Goal: Ask a question: Seek information or help from site administrators or community

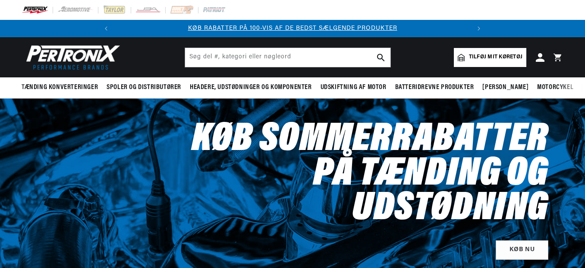
click at [488, 55] on span "Tilføj mit køretøj" at bounding box center [496, 57] width 54 height 8
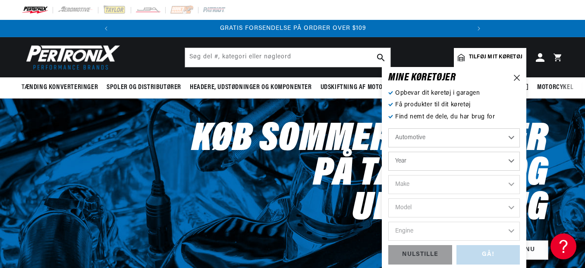
click at [513, 136] on select "Automotive Agricultural Industrial Marine Motorcycle" at bounding box center [455, 137] width 132 height 19
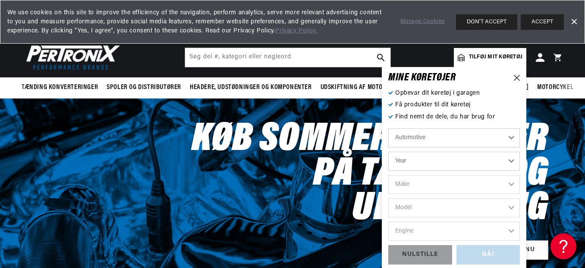
click at [389, 128] on select "Automotive Agricultural Industrial Marine Motorcycle" at bounding box center [455, 137] width 132 height 19
click at [461, 165] on select "Year 2022 2021 2020 2019 2018 2017 2016 2015 2014 2013 2012 2011 2010 2009 2008…" at bounding box center [455, 161] width 132 height 19
select select "1971"
click at [389, 152] on select "Year 2022 2021 2020 2019 2018 2017 2016 2015 2014 2013 2012 2011 2010 2009 2008…" at bounding box center [455, 161] width 132 height 19
select select "1971"
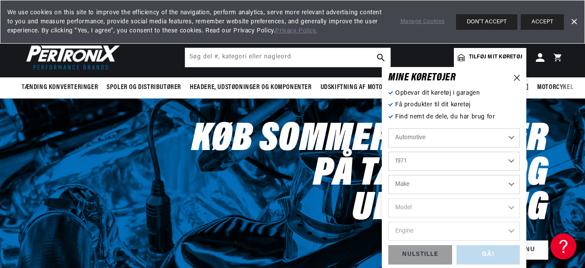
click at [487, 182] on select "Make Alfa Romeo American Motors Aston Martin Audi Austin Avanti BMW Buick Cadil…" at bounding box center [455, 184] width 132 height 19
select select "Mercedes-Benz"
click at [389, 175] on select "Make Alfa Romeo American Motors Aston Martin Audi Austin Avanti BMW Buick Cadil…" at bounding box center [455, 184] width 132 height 19
select select "Mercedes-Benz"
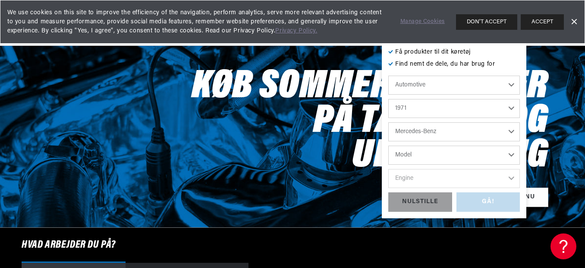
scroll to position [86, 0]
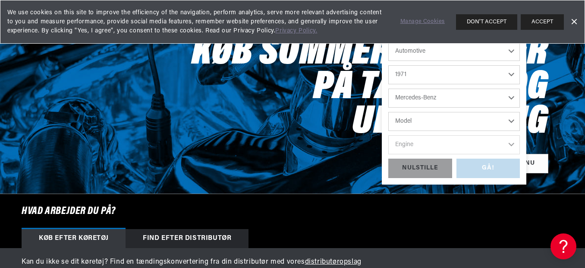
click at [468, 126] on select "Model 250C 280S 280SE 300SEL 600" at bounding box center [455, 121] width 132 height 19
click at [362, 140] on h2 "Køb sommerrabatter på tænding og udstødning" at bounding box center [364, 88] width 369 height 104
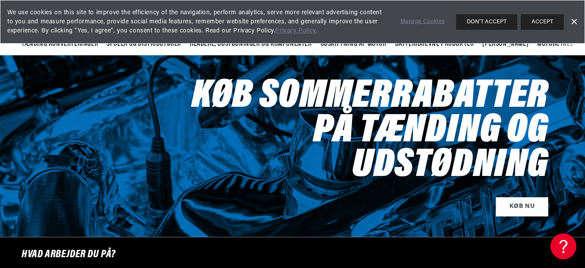
scroll to position [0, 0]
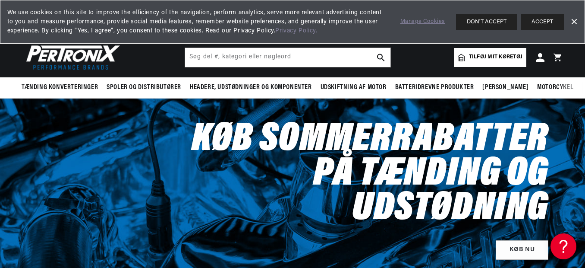
click at [487, 56] on span "Tilføj mit køretøj" at bounding box center [496, 57] width 54 height 8
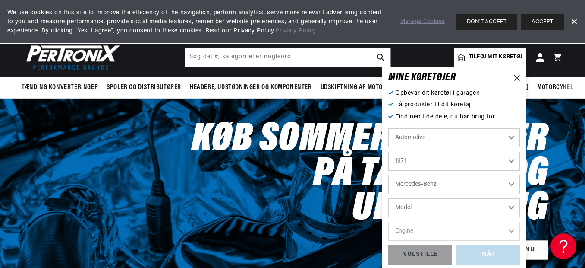
click at [498, 209] on select "Model 250C 280S 280SE 300SEL 600" at bounding box center [455, 207] width 132 height 19
click at [498, 206] on select "Model 250C 280S 280SE 300SEL 600" at bounding box center [455, 207] width 132 height 19
click at [515, 78] on icon at bounding box center [517, 78] width 6 height 6
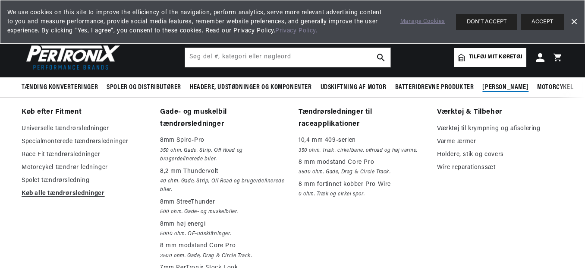
scroll to position [0, 355]
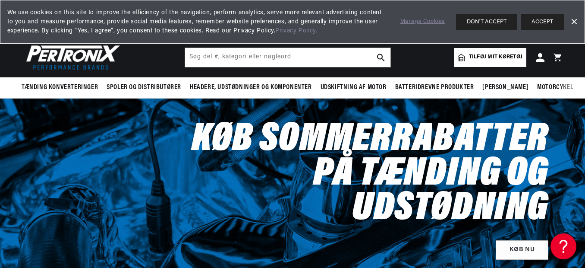
click at [531, 19] on button "ACCEPT" at bounding box center [542, 22] width 43 height 16
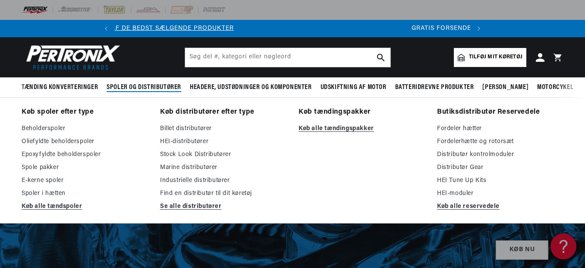
scroll to position [0, 0]
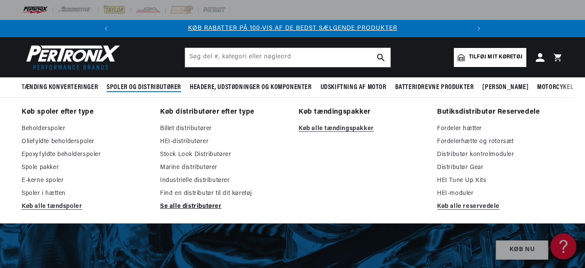
click at [201, 207] on link "Se alle distributører" at bounding box center [223, 206] width 126 height 10
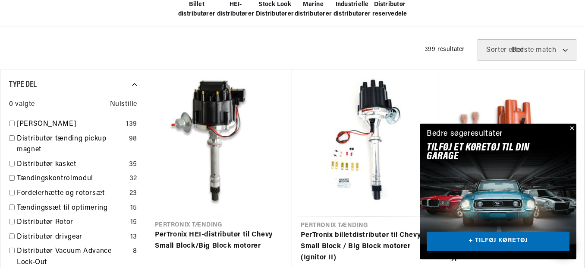
click at [496, 239] on link "+ TILFØJ KØRETØJ" at bounding box center [498, 240] width 143 height 19
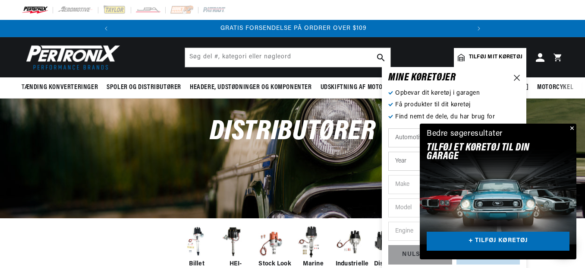
scroll to position [0, 355]
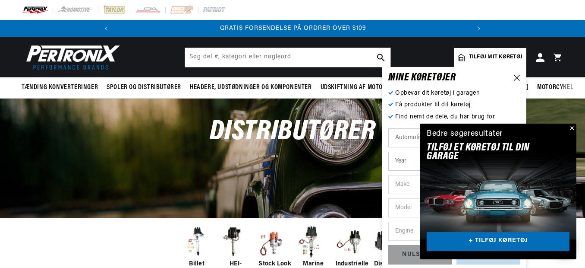
click at [573, 128] on button "Lukke" at bounding box center [571, 128] width 10 height 10
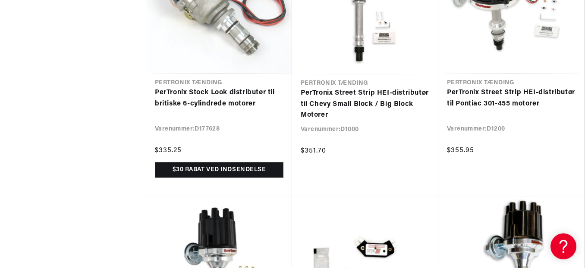
scroll to position [2612, 0]
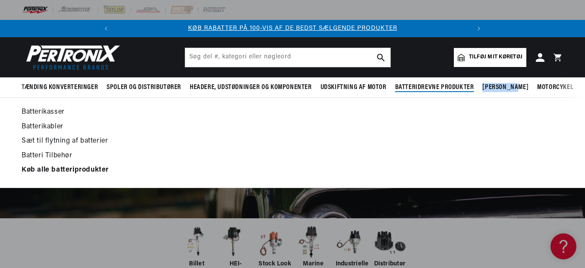
drag, startPoint x: 512, startPoint y: 89, endPoint x: 445, endPoint y: 97, distance: 67.4
click at [445, 97] on ul "Tænding konverteringer Køb efter funktion Tænder© Den originale tænder© Tænder©…" at bounding box center [300, 87] width 556 height 21
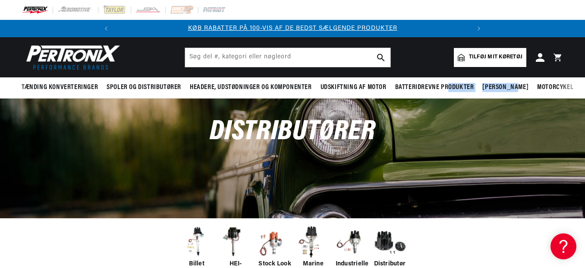
drag, startPoint x: 445, startPoint y: 97, endPoint x: 482, endPoint y: 129, distance: 48.4
click at [481, 130] on div "Distributører" at bounding box center [292, 136] width 585 height 76
click at [512, 58] on span "Tilføj mit køretøj" at bounding box center [496, 57] width 54 height 8
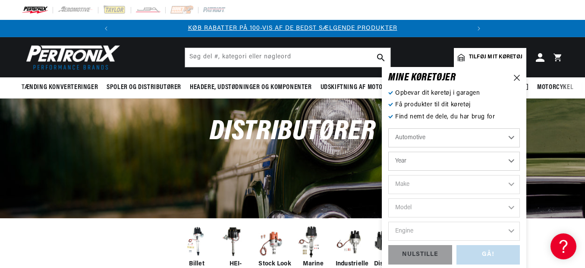
click at [513, 163] on select "Year 2022 2021 2020 2019 2018 2017 2016 2015 2014 2013 2012 2011 2010 2009 2008…" at bounding box center [455, 161] width 132 height 19
select select "1971"
click at [389, 152] on select "Year 2022 2021 2020 2019 2018 2017 2016 2015 2014 2013 2012 2011 2010 2009 2008…" at bounding box center [455, 161] width 132 height 19
select select "1971"
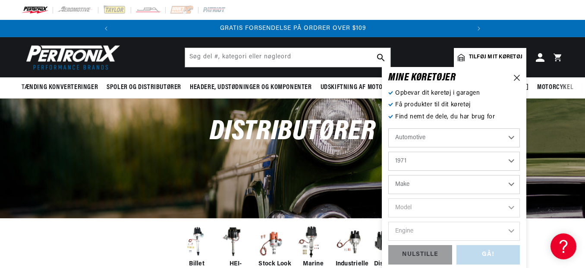
click at [463, 179] on select "Make Alfa Romeo American Motors Aston Martin Audi Austin Avanti BMW Buick Cadil…" at bounding box center [455, 184] width 132 height 19
select select "Mercedes-Benz"
click at [389, 175] on select "Make Alfa Romeo American Motors Aston Martin Audi Austin Avanti BMW Buick Cadil…" at bounding box center [455, 184] width 132 height 19
select select "Mercedes-Benz"
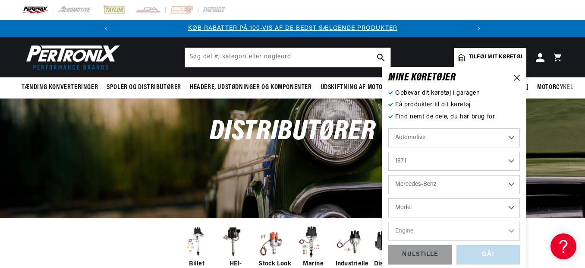
click at [492, 205] on select "Model 250C 280S 280SE 300SEL 600" at bounding box center [455, 207] width 132 height 19
select select "600"
click at [389, 198] on select "Model 250C 280S 280SE 300SEL 600" at bounding box center [455, 207] width 132 height 19
select select "600"
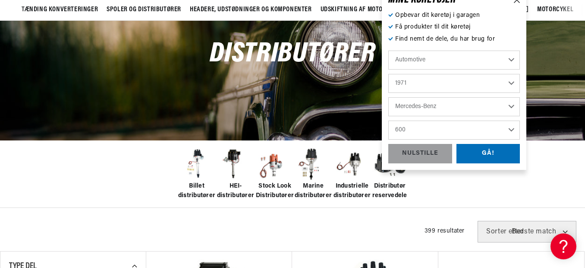
scroll to position [86, 0]
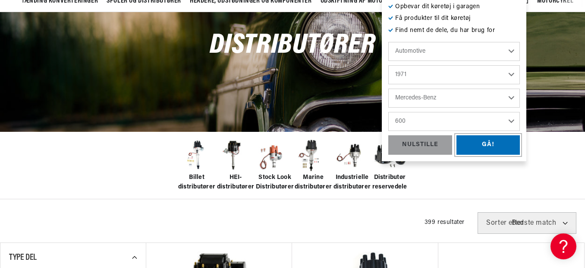
click at [488, 146] on div "GÅ!" at bounding box center [489, 144] width 64 height 19
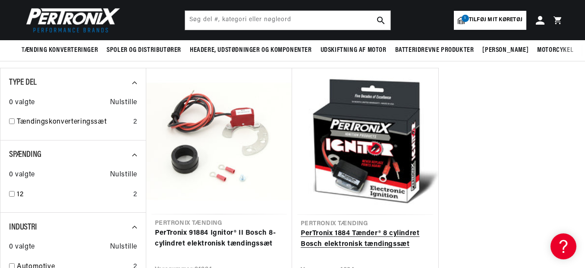
scroll to position [86, 0]
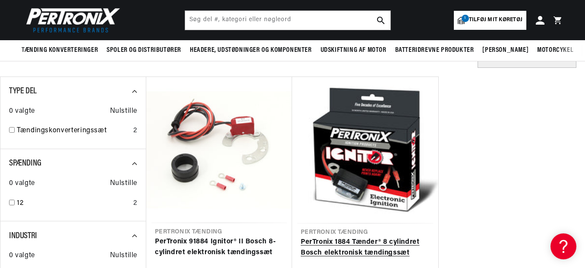
click at [363, 241] on link "PerTronix 1884 Tænder® 8 cylindret Bosch elektronisk tændingssæt" at bounding box center [365, 248] width 129 height 22
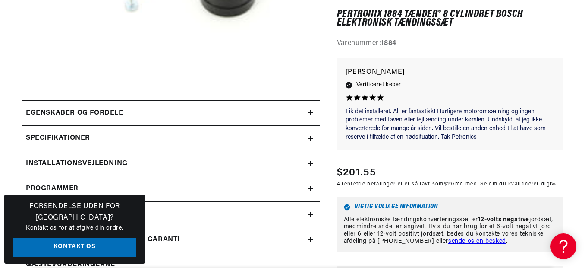
scroll to position [0, 355]
click at [310, 113] on icon at bounding box center [310, 113] width 5 height 0
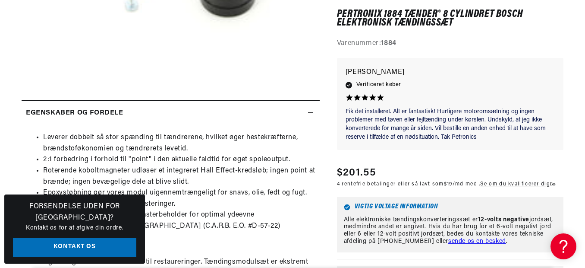
click at [310, 115] on icon at bounding box center [310, 112] width 5 height 5
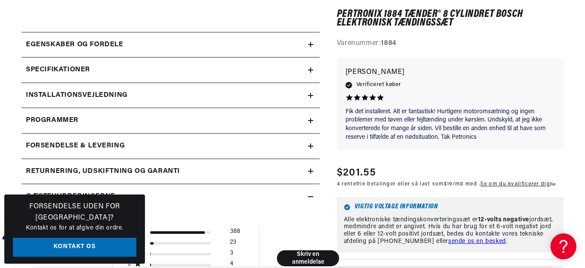
scroll to position [389, 0]
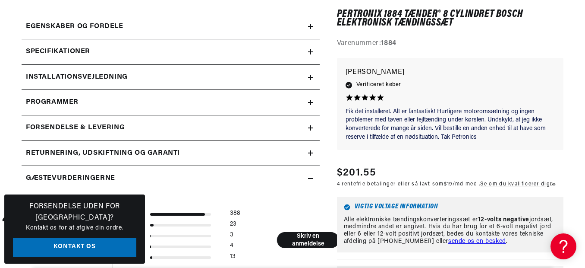
click at [310, 52] on icon at bounding box center [310, 51] width 5 height 5
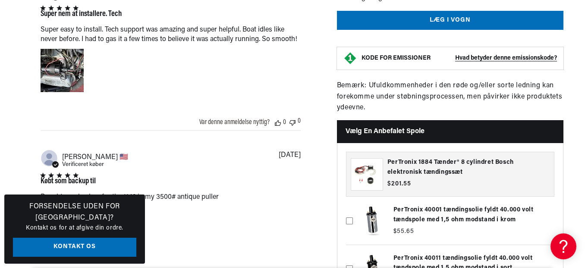
scroll to position [0, 0]
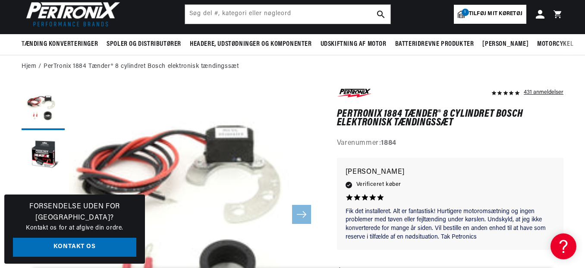
click at [504, 17] on span "Tilføj mit køretøj" at bounding box center [496, 14] width 54 height 8
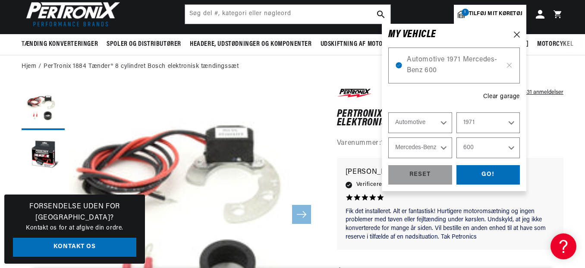
select select "År"
select select "Gøre"
select select "Model"
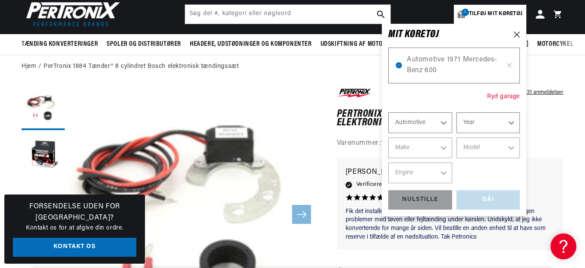
click at [504, 96] on div "Ryd garage" at bounding box center [503, 96] width 33 height 9
select select "1971"
select select "Mercedes-Benz"
select select "600"
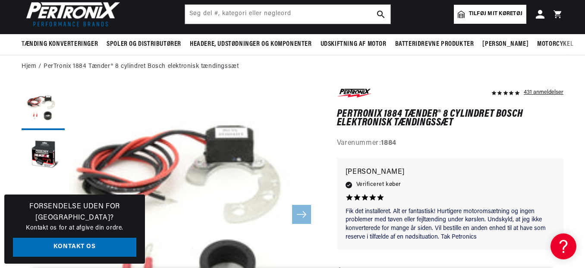
click at [509, 66] on ol "Hjem PerTronix 1884 Tænder® 8 cylindret Bosch elektronisk tændingssæt" at bounding box center [293, 66] width 542 height 9
select select "Turtype"
select select "År"
select select "Gøre"
select select "Model"
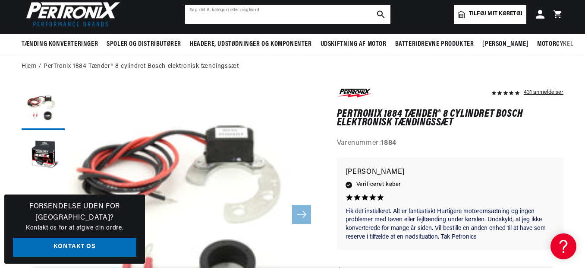
click at [285, 15] on input "text" at bounding box center [287, 14] width 205 height 19
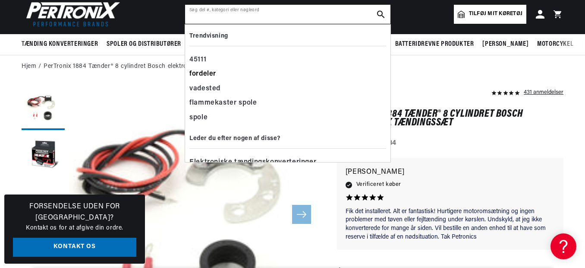
scroll to position [16, 0]
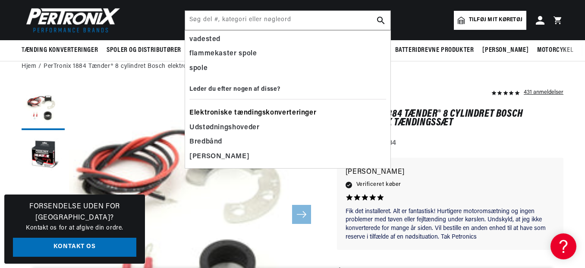
click at [290, 111] on span "Elektroniske tændingskonverteringer" at bounding box center [253, 113] width 127 height 12
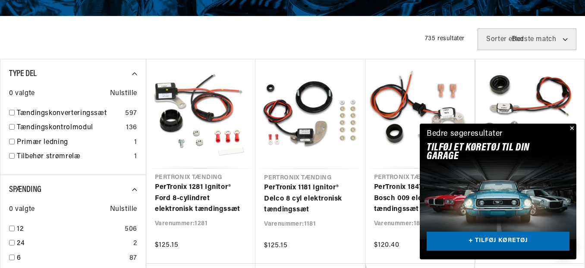
scroll to position [0, 355]
click at [572, 128] on button "Lukke" at bounding box center [571, 128] width 10 height 10
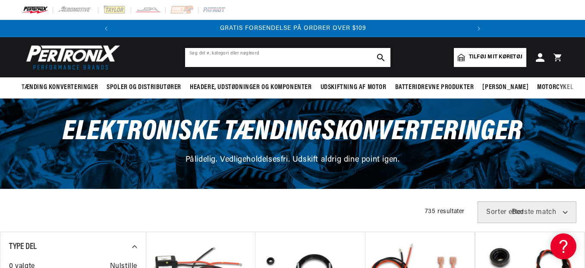
click at [266, 57] on input "text" at bounding box center [287, 57] width 205 height 19
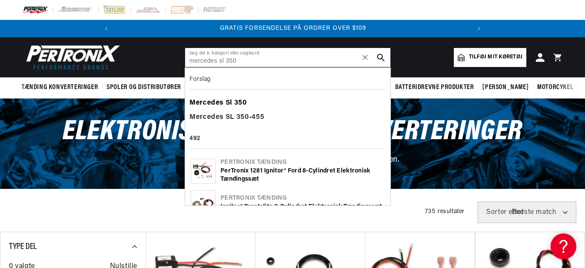
type input "mercedes sl 350"
click at [241, 102] on b "350" at bounding box center [240, 102] width 13 height 7
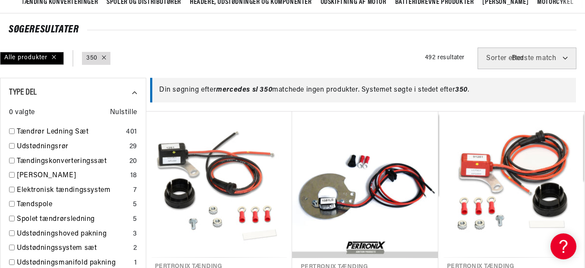
scroll to position [86, 0]
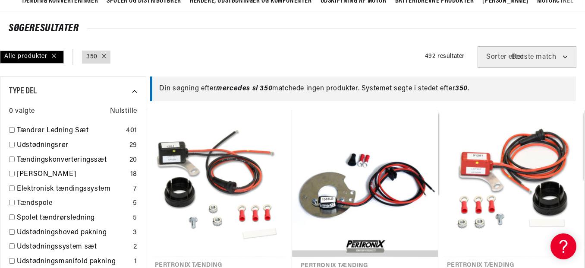
click at [261, 88] on span "mercedes sl 350" at bounding box center [244, 88] width 56 height 7
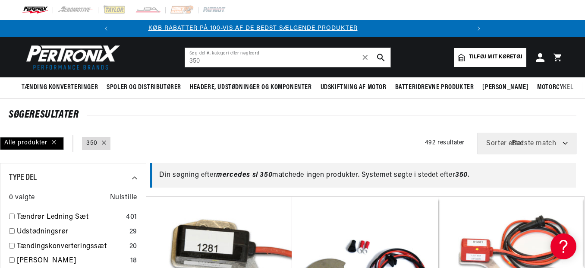
scroll to position [0, 0]
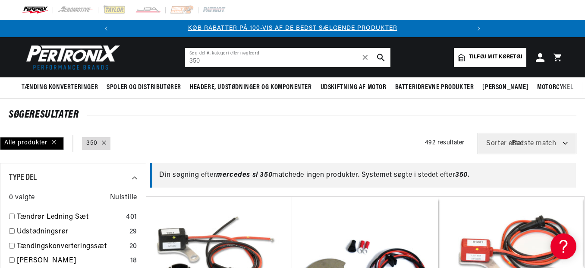
click at [217, 59] on input "350" at bounding box center [287, 57] width 205 height 19
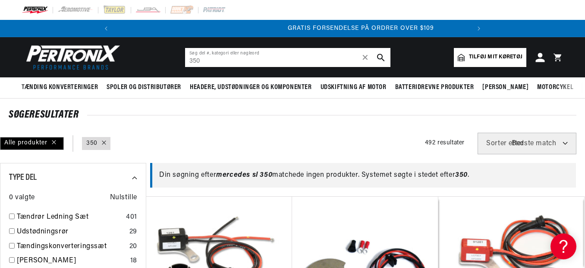
scroll to position [0, 355]
click at [540, 57] on icon at bounding box center [540, 57] width 9 height 9
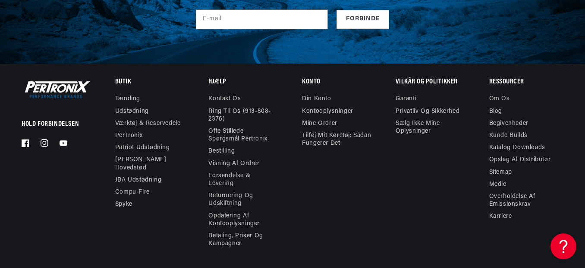
scroll to position [0, 355]
click at [225, 98] on link "Kontakt os" at bounding box center [225, 100] width 32 height 10
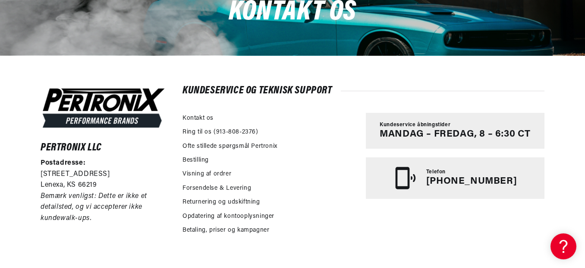
scroll to position [0, 355]
click at [206, 120] on link "Kontakt os" at bounding box center [198, 118] width 31 height 9
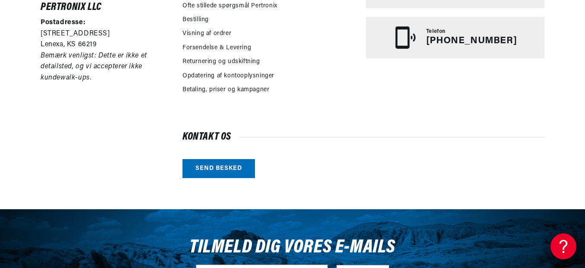
scroll to position [302, 0]
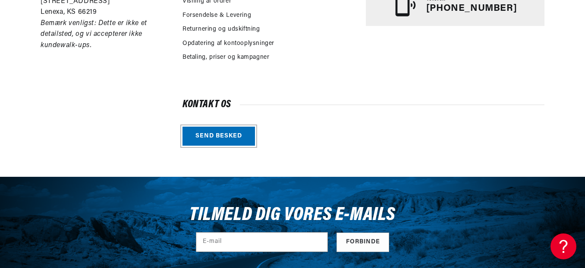
click at [218, 137] on link "Send besked" at bounding box center [219, 135] width 73 height 19
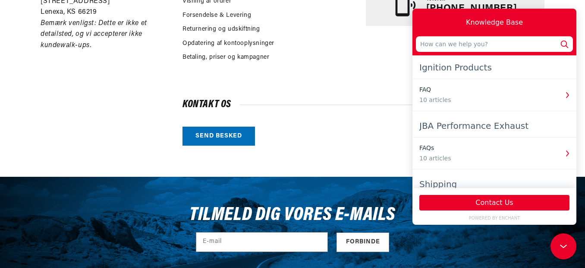
scroll to position [0, 355]
click at [230, 135] on link "Send besked" at bounding box center [219, 135] width 73 height 19
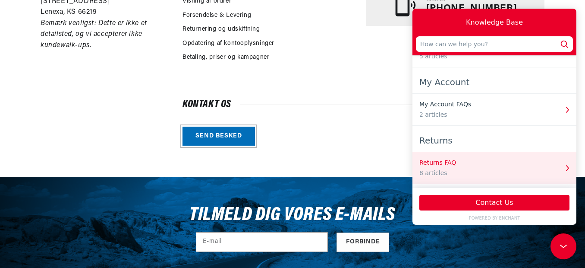
scroll to position [277, 0]
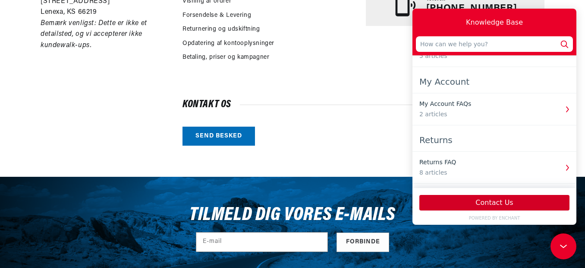
click at [491, 203] on button "Contact Us" at bounding box center [495, 203] width 150 height 16
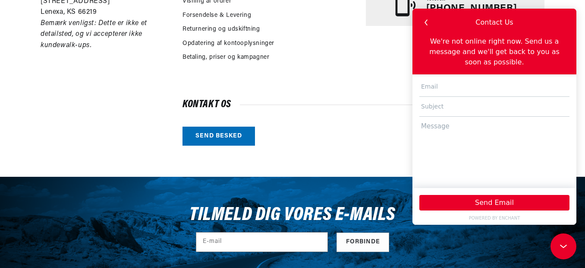
click at [452, 78] on input "text" at bounding box center [495, 87] width 150 height 20
type input "[EMAIL_ADDRESS][DOMAIN_NAME]"
type input "Hello Do you have a Pertronix Flamethrower Electronic for my Mercedes Sl 350 fr…"
type input "Pertronix Flamethrower Electronic"
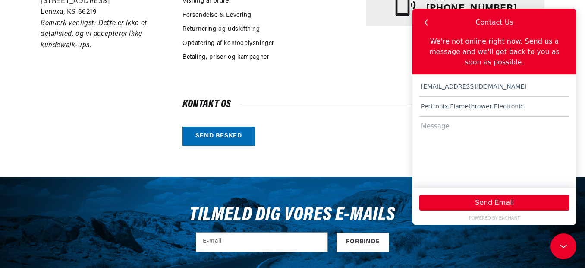
click at [455, 119] on textarea at bounding box center [495, 148] width 150 height 63
paste textarea "Hi Do you have an electronic ignition for a 1971 Mercedes sl 350"
paste textarea "Regards Anders"
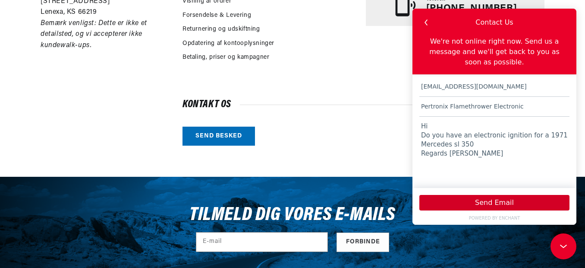
type textarea "Hi Do you have an electronic ignition for a 1971 Mercedes sl 350 Regards Anders"
click at [490, 200] on button "Send Email" at bounding box center [495, 203] width 150 height 16
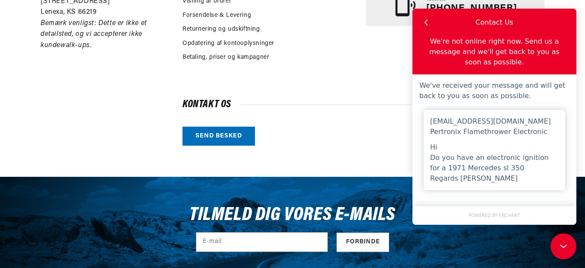
scroll to position [0, 355]
click at [396, 140] on div "Kontakt os Send besked" at bounding box center [364, 122] width 362 height 45
click at [367, 73] on div "Kundeservice og teknisk support Kontakt os Ring til os (913-808-2376) Ofte stil…" at bounding box center [364, 30] width 362 height 232
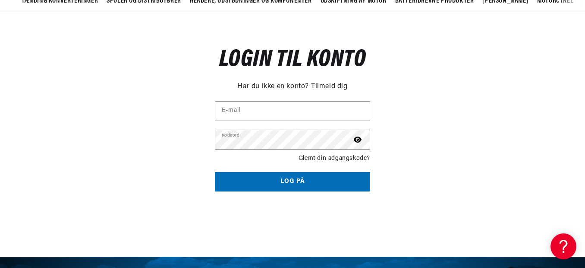
scroll to position [0, 355]
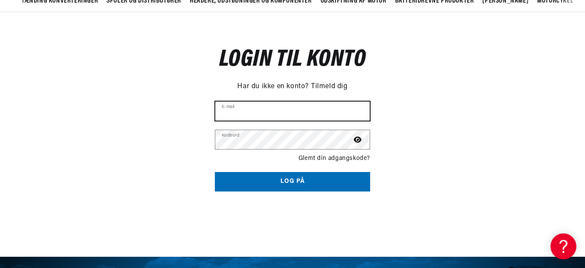
click at [300, 108] on input "E-mail" at bounding box center [292, 110] width 155 height 19
click at [289, 107] on input "E-mail" at bounding box center [292, 110] width 155 height 19
type input "[EMAIL_ADDRESS][DOMAIN_NAME]"
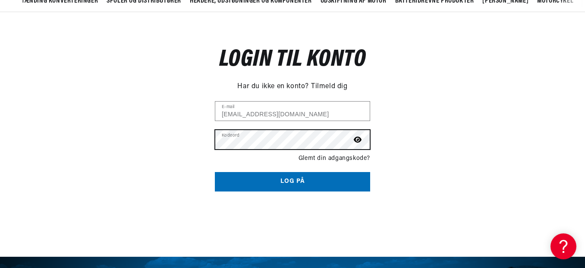
scroll to position [0, 0]
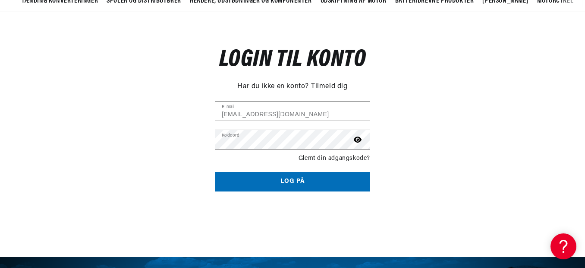
click at [293, 179] on button "Log på" at bounding box center [292, 181] width 155 height 19
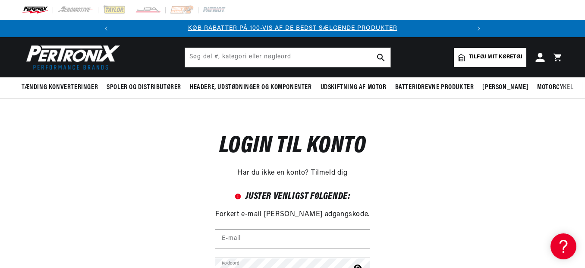
click at [540, 57] on icon at bounding box center [540, 57] width 9 height 9
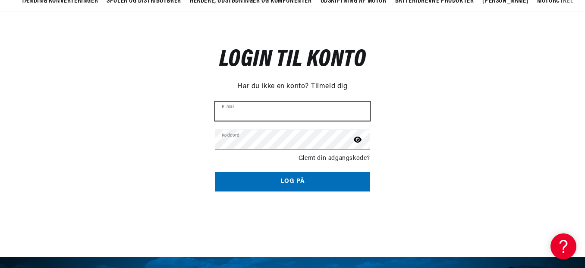
click at [264, 111] on input "E-mail" at bounding box center [292, 110] width 155 height 19
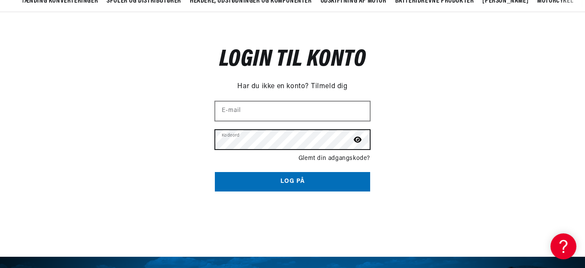
scroll to position [0, 355]
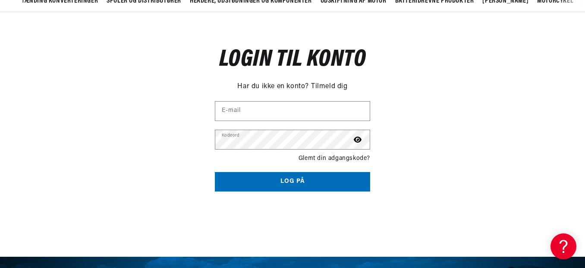
click at [317, 83] on link "Tilmeld dig" at bounding box center [329, 86] width 37 height 11
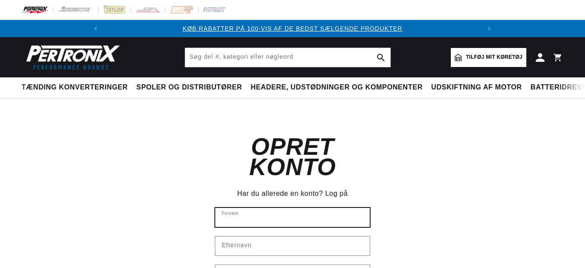
click at [281, 208] on input "Fornavn" at bounding box center [292, 217] width 155 height 19
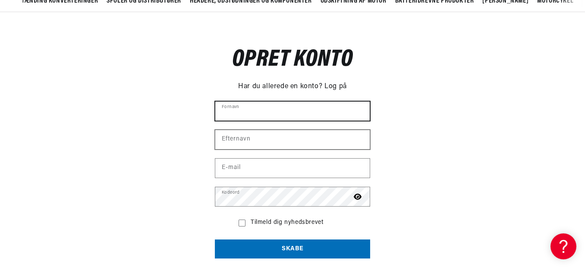
scroll to position [0, 355]
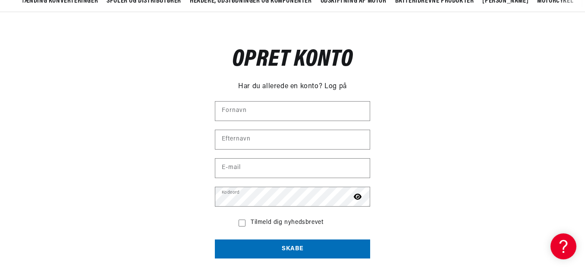
click at [276, 123] on form "Fornavn Efternavn E-mail Kodeord Tilmeld dig nyhedsbrevet Skabe" at bounding box center [292, 183] width 155 height 164
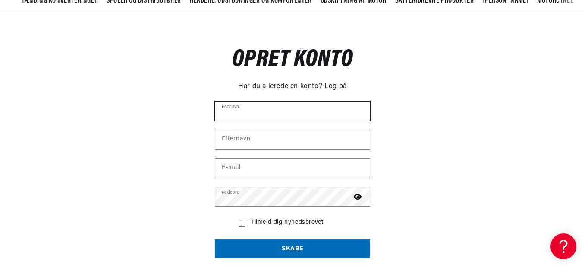
click at [277, 118] on input "Fornavn" at bounding box center [292, 110] width 155 height 19
type input "Anders Finn Brun"
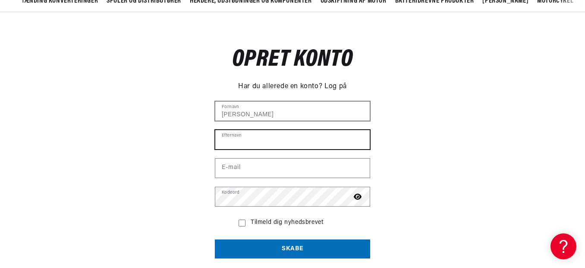
type input "Andersen"
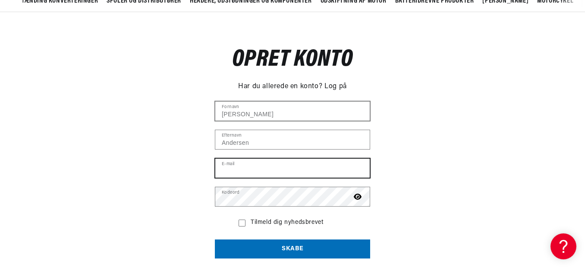
type input "anders.brun63@gmail.com"
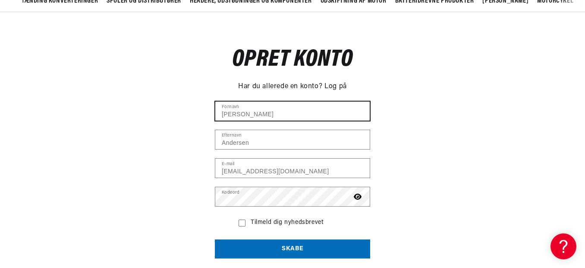
click at [259, 114] on input "Anders Finn Brun" at bounding box center [292, 110] width 155 height 19
click at [259, 115] on input "Anders Brun" at bounding box center [292, 110] width 155 height 19
type input "Anders"
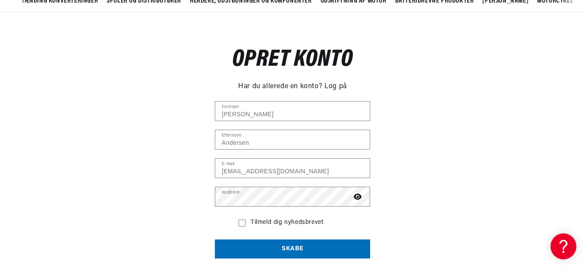
click at [400, 102] on div "Opret konto Har du allerede en konto? Log på Anders Fornavn Andersen Efternavn …" at bounding box center [292, 146] width 585 height 268
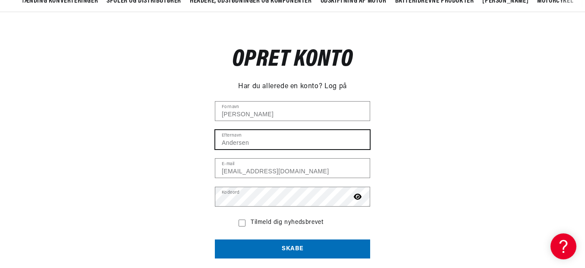
click at [224, 144] on input "Andersen" at bounding box center [292, 139] width 155 height 19
click at [222, 144] on input "Andersen" at bounding box center [292, 139] width 155 height 19
type input "Brun Andersen"
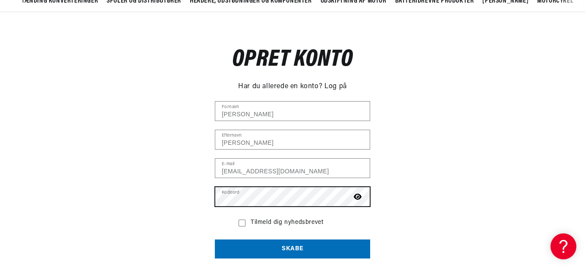
scroll to position [0, 355]
click at [358, 198] on icon at bounding box center [358, 196] width 8 height 6
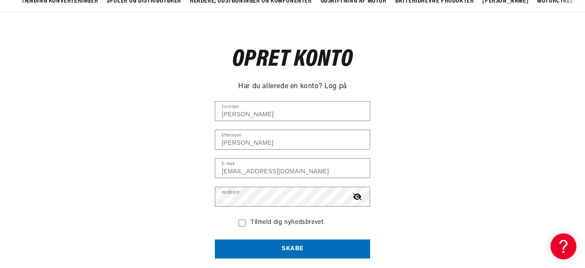
scroll to position [0, 0]
drag, startPoint x: 239, startPoint y: 222, endPoint x: 249, endPoint y: 224, distance: 9.7
click at [240, 222] on icon at bounding box center [242, 222] width 7 height 7
click at [240, 222] on input "Tilmeld dig nyhedsbrevet" at bounding box center [242, 222] width 7 height 7
checkbox input "true"
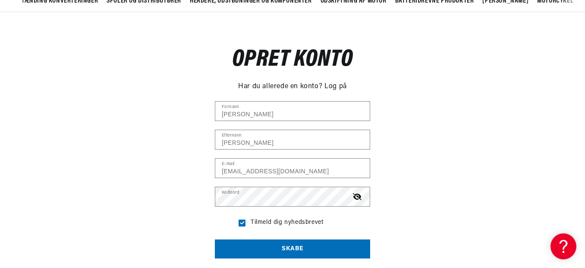
click at [295, 248] on button "Skabe" at bounding box center [292, 248] width 155 height 19
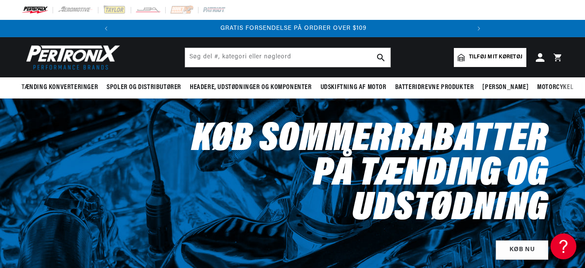
scroll to position [0, 355]
click at [278, 59] on input "text" at bounding box center [287, 57] width 205 height 19
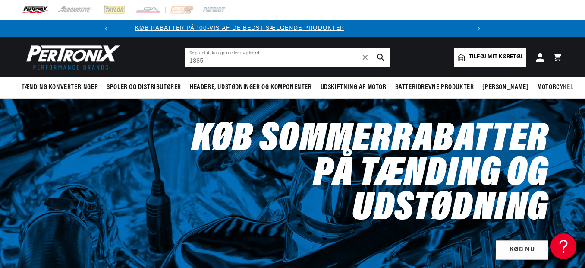
scroll to position [0, 0]
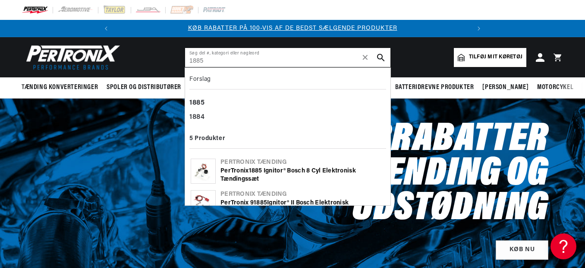
type input "1885"
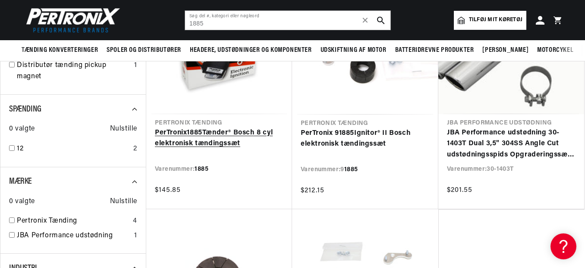
scroll to position [173, 0]
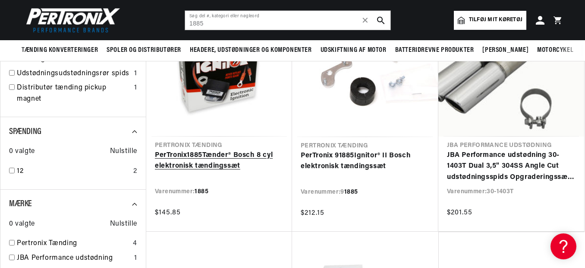
click at [224, 154] on link "PerTronix 1885 Tænder® Bosch 8 cyl elektronisk tændingssæt" at bounding box center [219, 161] width 129 height 22
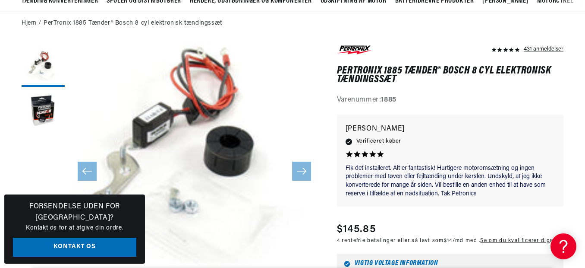
scroll to position [0, 355]
click at [106, 246] on link "Kontakt os" at bounding box center [74, 246] width 123 height 19
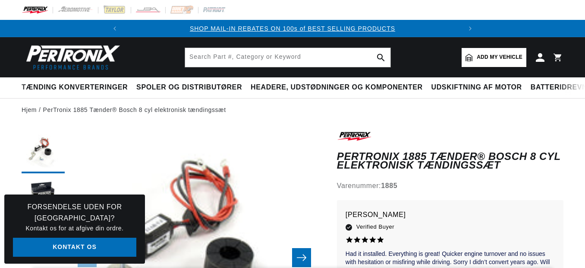
scroll to position [86, 0]
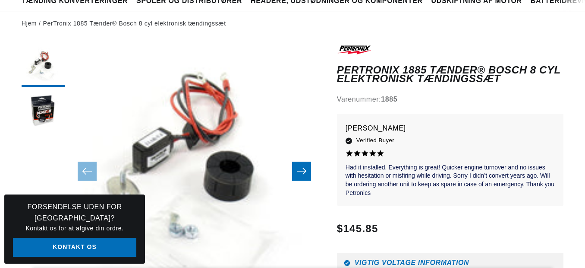
click at [304, 171] on icon "Skub til højre" at bounding box center [302, 171] width 10 height 9
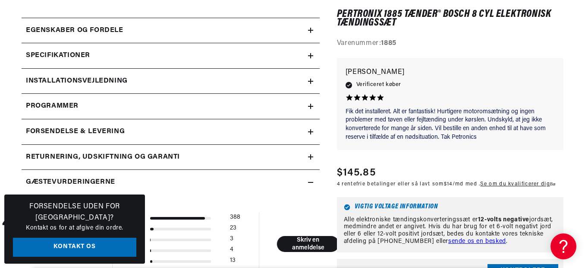
scroll to position [389, 0]
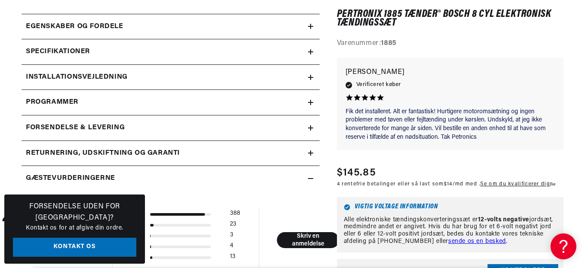
click at [112, 23] on h2 "Egenskaber og fordele" at bounding box center [75, 26] width 98 height 11
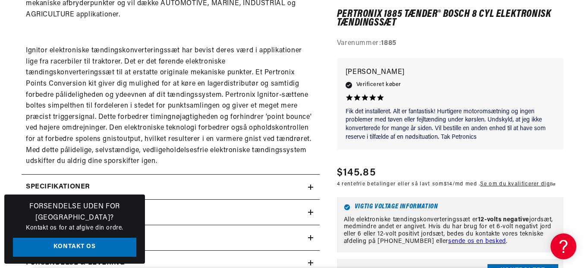
scroll to position [648, 0]
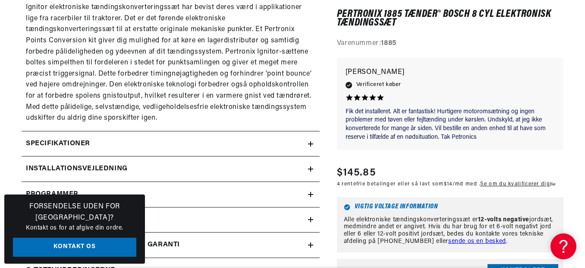
click at [85, 144] on h2 "Specifikationer" at bounding box center [58, 143] width 64 height 11
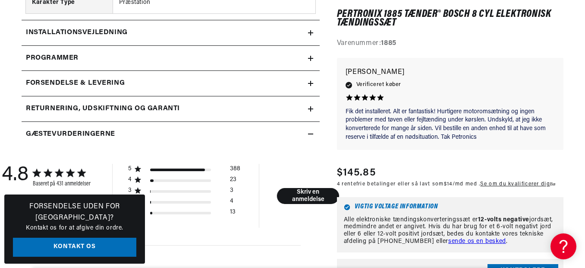
scroll to position [0, 0]
click at [93, 35] on h2 "Installationsvejledning" at bounding box center [77, 32] width 102 height 11
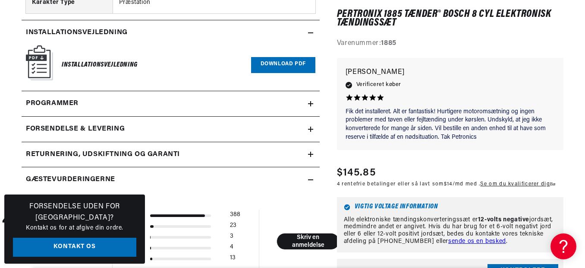
click at [65, 106] on span "Programmer" at bounding box center [52, 103] width 53 height 11
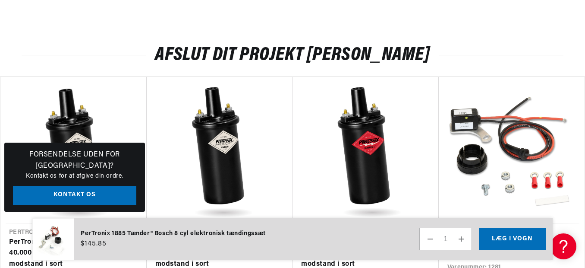
click at [424, 63] on h2 "Afslut dit projekt Anders" at bounding box center [293, 55] width 542 height 16
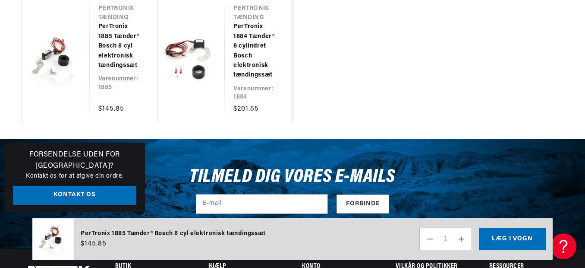
scroll to position [0, 322]
click at [510, 237] on button "Læg i vogn" at bounding box center [512, 238] width 67 height 22
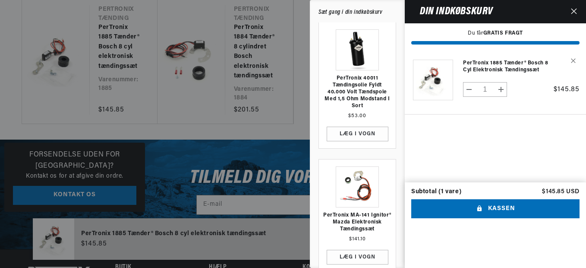
scroll to position [0, 0]
click at [356, 80] on link "PerTronix 40011 tændingsolie fyldt 40.000 volt tændspole med 1,5 ohm modstand i…" at bounding box center [357, 92] width 68 height 35
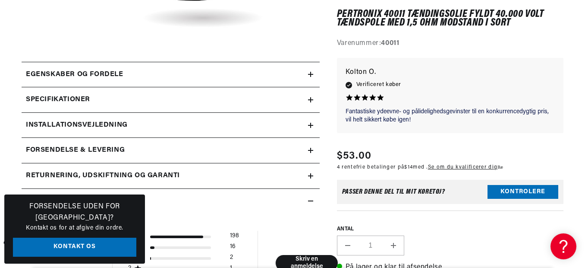
scroll to position [345, 0]
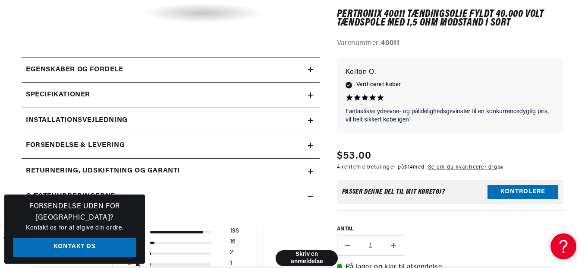
click at [82, 94] on h2 "Specifikationer" at bounding box center [58, 94] width 64 height 11
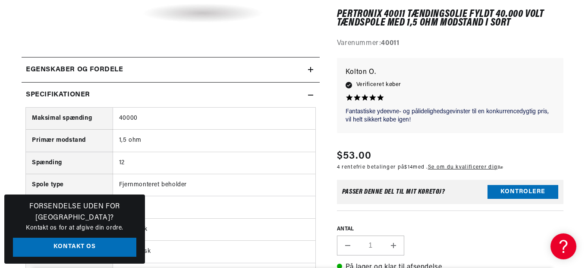
click at [82, 94] on h2 "Specifikationer" at bounding box center [58, 94] width 64 height 11
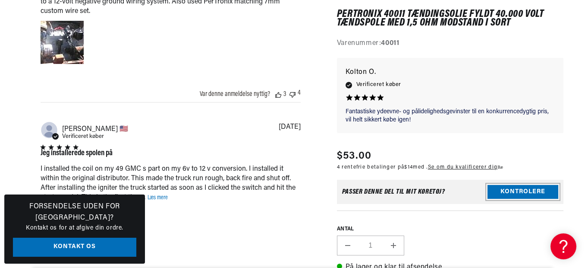
scroll to position [0, 0]
click at [509, 189] on button "Kontrolere" at bounding box center [523, 192] width 71 height 14
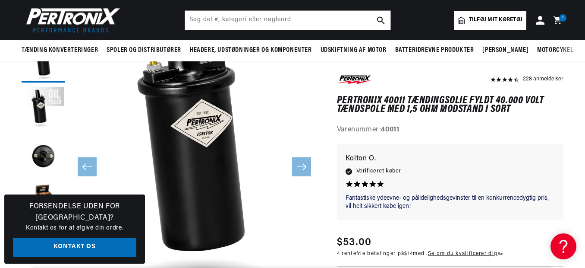
scroll to position [0, 0]
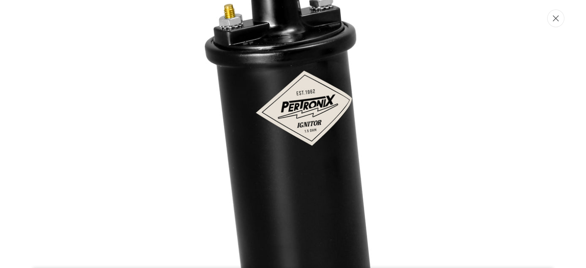
click at [554, 18] on icon "Lukke" at bounding box center [556, 18] width 6 height 6
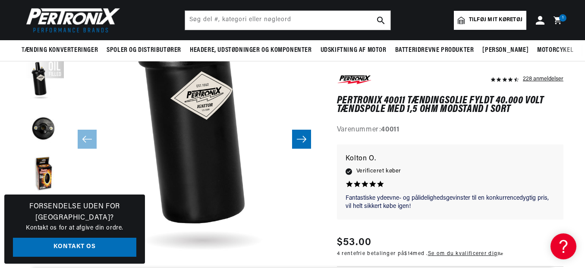
click at [305, 139] on icon "Skub til højre" at bounding box center [301, 139] width 9 height 6
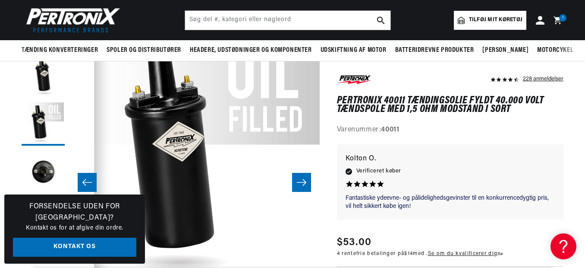
click at [302, 184] on icon "Skub til højre" at bounding box center [302, 182] width 10 height 9
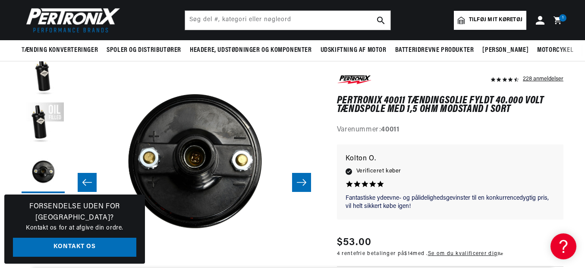
click at [303, 183] on icon "Skub til højre" at bounding box center [301, 182] width 9 height 6
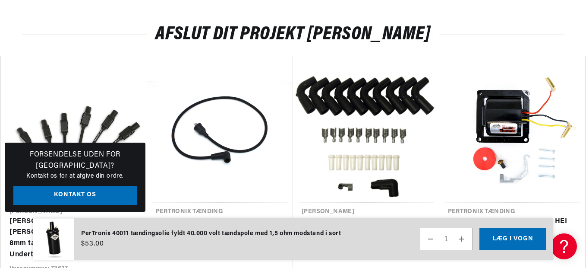
scroll to position [0, 355]
click at [502, 238] on button "Læg i vogn" at bounding box center [512, 238] width 67 height 22
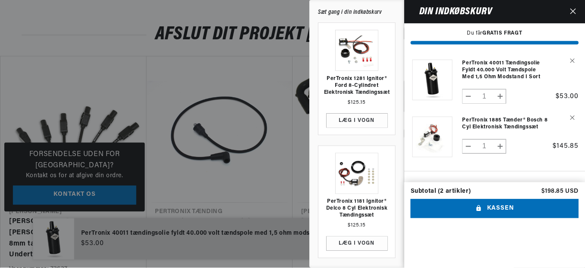
scroll to position [0, 0]
click at [292, 133] on div at bounding box center [293, 134] width 586 height 268
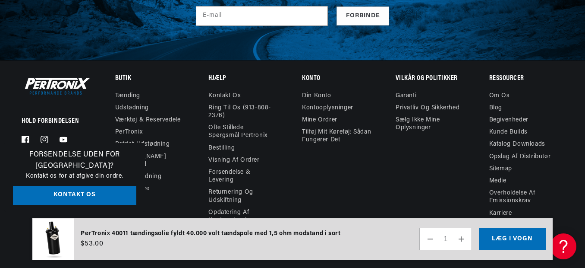
click at [85, 193] on link "Kontakt os" at bounding box center [74, 195] width 123 height 19
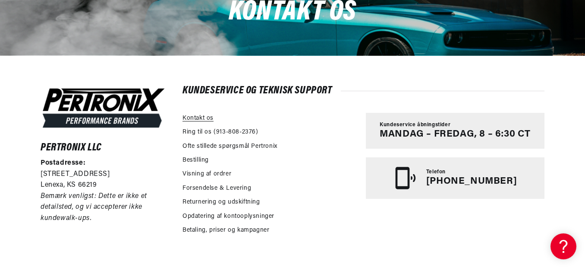
click at [202, 119] on link "Kontakt os" at bounding box center [198, 118] width 31 height 9
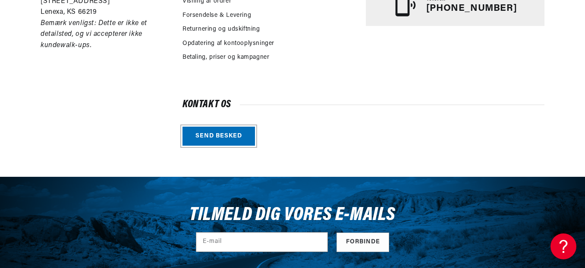
click at [216, 137] on link "Send besked" at bounding box center [219, 135] width 73 height 19
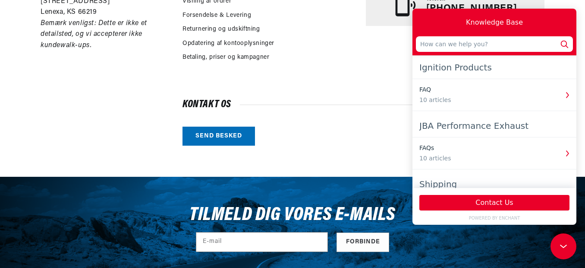
scroll to position [0, 355]
click at [464, 70] on div "Ignition Products" at bounding box center [495, 68] width 150 height 16
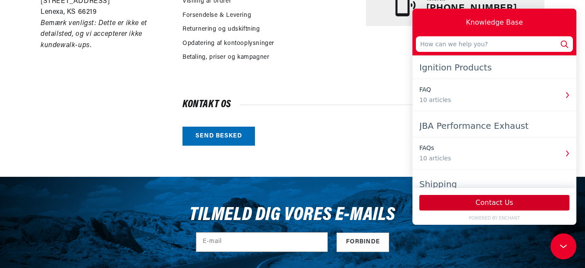
scroll to position [0, 0]
click at [488, 205] on button "Contact Us" at bounding box center [495, 203] width 150 height 16
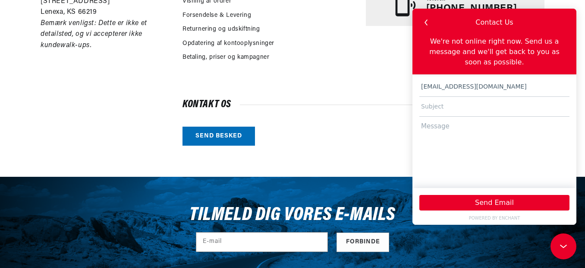
click at [445, 97] on input "text" at bounding box center [495, 107] width 150 height 20
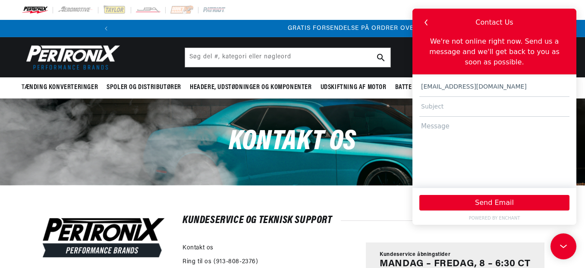
scroll to position [0, 355]
click at [443, 97] on input "text" at bounding box center [495, 107] width 150 height 20
click at [438, 118] on textarea at bounding box center [495, 148] width 150 height 63
paste textarea "hi Does Part Number 1885 and 40011 fit a Mercedes SL 350 year [DATE]"
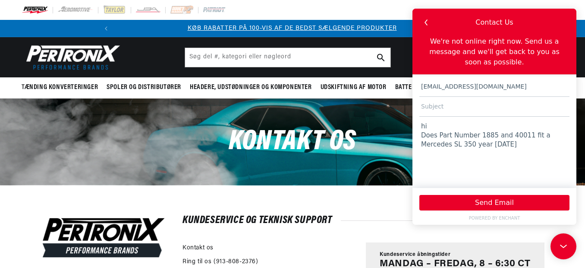
scroll to position [0, 0]
type textarea "hi Does Part Number 1885 and 40011 fit a Mercedes SL 350 year [DATE]"
click at [441, 97] on input "text" at bounding box center [495, 107] width 150 height 20
type input "P"
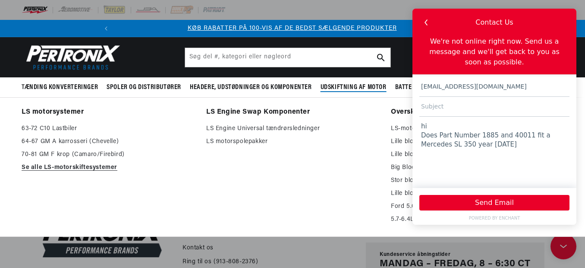
scroll to position [0, 0]
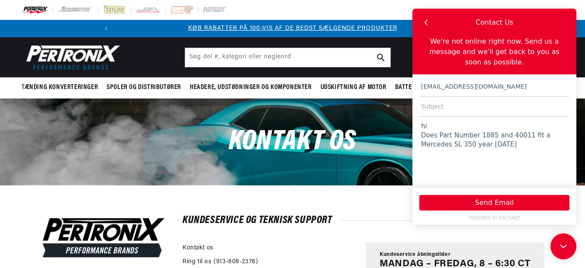
click at [437, 97] on input "text" at bounding box center [495, 107] width 150 height 20
paste input "electronic ignition"
type input "electronic ignition"
click at [475, 134] on textarea "hi Does Part Number 1885 and 40011 fit a Mercedes SL 350 year [DATE]" at bounding box center [495, 148] width 150 height 63
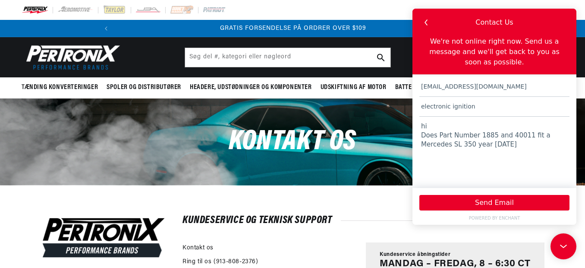
drag, startPoint x: 471, startPoint y: 136, endPoint x: 477, endPoint y: 143, distance: 9.6
click at [477, 143] on textarea "hi Does Part Number 1885 and 40011 fit a Mercedes SL 350 year [DATE]" at bounding box center [495, 148] width 150 height 63
paste textarea "and if it does what would you recommend that I do regarding spark plug caps and…"
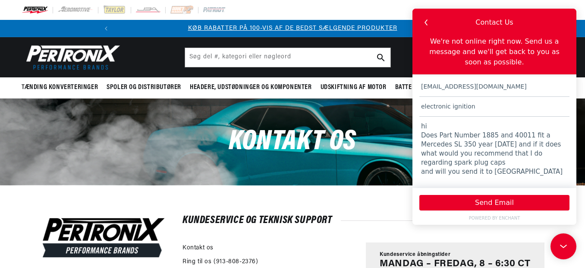
drag, startPoint x: 559, startPoint y: 146, endPoint x: 561, endPoint y: 152, distance: 6.7
click at [559, 148] on textarea "hi Does Part Number 1885 and 40011 fit a Mercedes SL 350 year [DATE] and if it …" at bounding box center [495, 148] width 150 height 63
drag, startPoint x: 452, startPoint y: 162, endPoint x: 448, endPoint y: 163, distance: 4.3
click at [452, 163] on textarea "hi Does Part Number 1885 and 40011 fit a Mercedes SL 350 year [DATE] and if it …" at bounding box center [495, 148] width 150 height 63
click at [433, 153] on textarea "hi Does Part Number 1885 and 40011 fit a Mercedes SL 350 year [DATE] and if it …" at bounding box center [495, 148] width 150 height 63
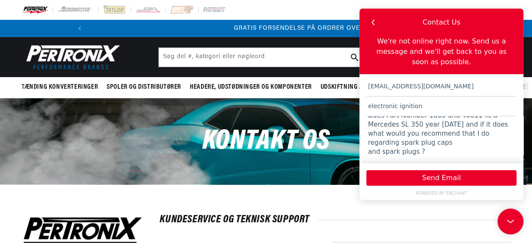
scroll to position [0, 355]
click at [422, 142] on textarea "hi Does Part Number 1885 and 40011 fit a Mercedes SL 350 year [DATE] and if it …" at bounding box center [441, 136] width 150 height 39
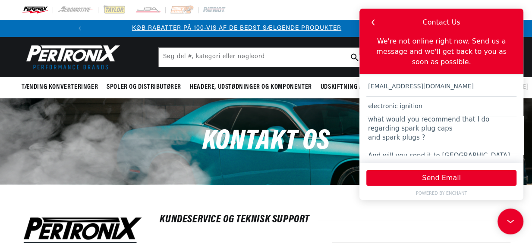
scroll to position [0, 0]
click at [466, 148] on textarea "hi Does Part Number 1885 and 40011 fit a Mercedes SL 350 year [DATE] and if it …" at bounding box center [441, 136] width 150 height 39
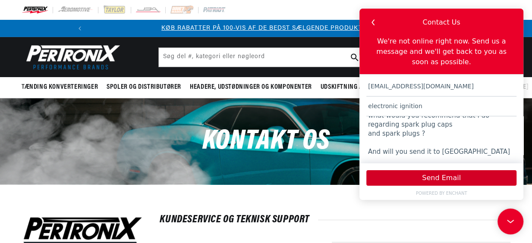
type textarea "hi Does Part Number 1885 and 40011 fit a Mercedes SL 350 year [DATE] and if it …"
click at [438, 179] on button "Send Email" at bounding box center [441, 179] width 150 height 16
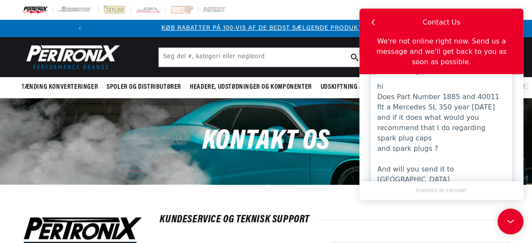
click at [437, 158] on div "hi Does Part Number 1885 and 40011 fit a Mercedes SL 350 year [DATE] and if it …" at bounding box center [441, 139] width 129 height 114
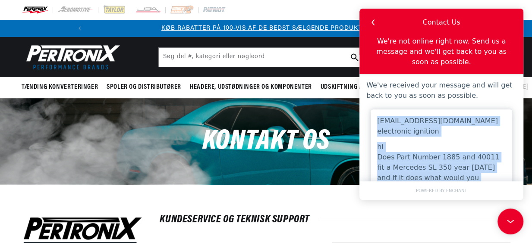
drag, startPoint x: 437, startPoint y: 160, endPoint x: 377, endPoint y: 112, distance: 77.1
click at [377, 112] on div "[EMAIL_ADDRESS][DOMAIN_NAME] electronic ignition hi Does Part Number 1885 and 4…" at bounding box center [442, 186] width 142 height 153
drag, startPoint x: 377, startPoint y: 112, endPoint x: 455, endPoint y: 130, distance: 79.7
click at [455, 130] on div "[EMAIL_ADDRESS][DOMAIN_NAME] electronic ignition hi Does Part Number 1885 and 4…" at bounding box center [442, 186] width 142 height 153
